Goal: Task Accomplishment & Management: Manage account settings

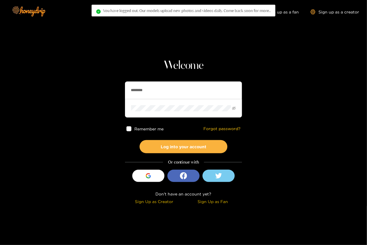
click at [181, 45] on section "Welcome ******** Remember me Forgot password? Log into your account Or continue…" at bounding box center [183, 103] width 367 height 206
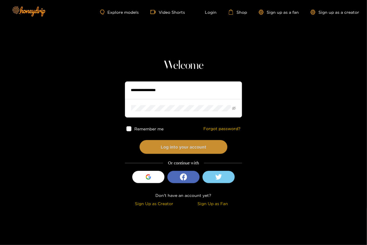
type input "********"
click at [183, 147] on button "Log into your account" at bounding box center [184, 147] width 88 height 14
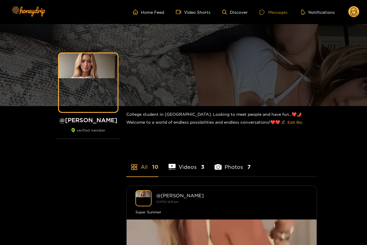
click at [278, 13] on div "Messages" at bounding box center [273, 12] width 28 height 7
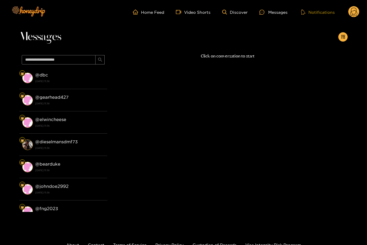
click at [321, 12] on button "Notifications" at bounding box center [317, 12] width 37 height 6
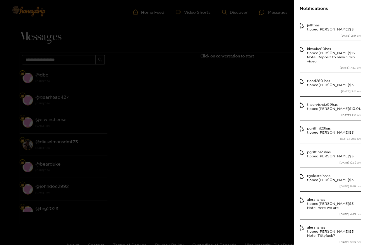
click at [276, 27] on div at bounding box center [183, 122] width 367 height 245
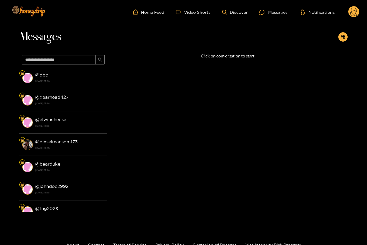
click at [356, 13] on circle at bounding box center [353, 11] width 11 height 11
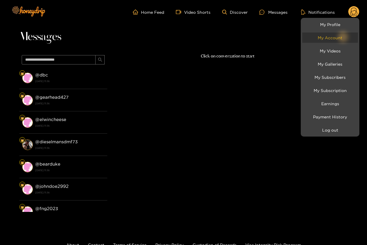
click at [330, 36] on link "My Account" at bounding box center [330, 38] width 56 height 10
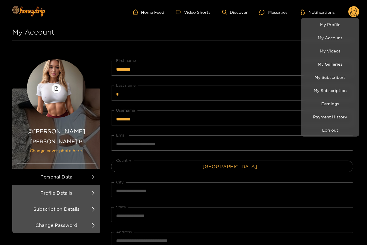
click at [117, 21] on div at bounding box center [183, 122] width 367 height 245
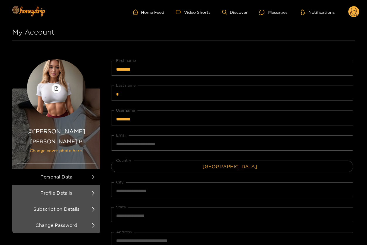
click at [348, 10] on ul "Home Feed Video Shorts Discover Messages Notifications" at bounding box center [246, 12] width 226 height 12
click at [355, 13] on circle at bounding box center [353, 11] width 11 height 11
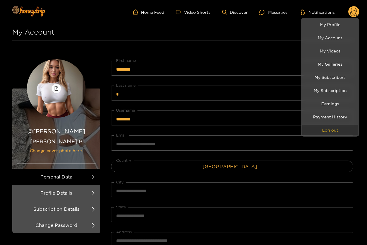
click at [334, 130] on button "Log out" at bounding box center [330, 130] width 56 height 10
